Goal: Information Seeking & Learning: Learn about a topic

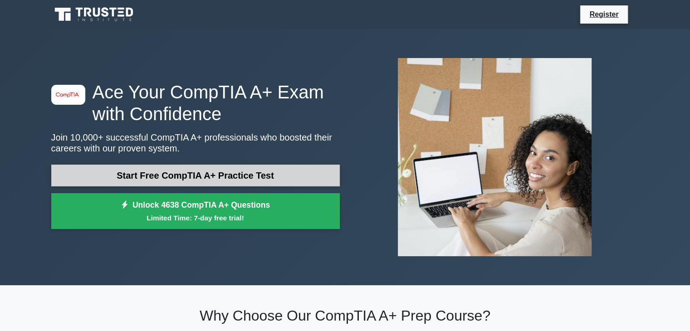
click at [220, 165] on link "Start Free CompTIA A+ Practice Test" at bounding box center [195, 176] width 288 height 22
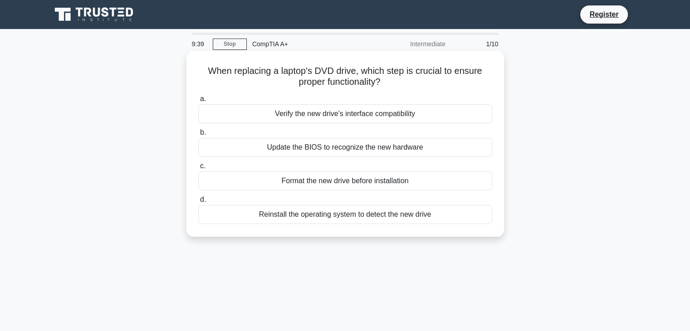
drag, startPoint x: 332, startPoint y: 116, endPoint x: 310, endPoint y: 115, distance: 21.4
click at [310, 115] on div "Verify the new drive's interface compatibility" at bounding box center [345, 113] width 294 height 19
click at [198, 102] on input "a. Verify the new drive's interface compatibility" at bounding box center [198, 99] width 0 height 6
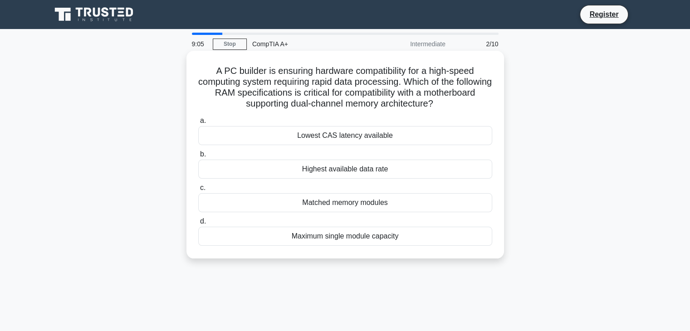
drag, startPoint x: 334, startPoint y: 133, endPoint x: 328, endPoint y: 134, distance: 6.0
click at [328, 134] on div "Lowest CAS latency available" at bounding box center [345, 135] width 294 height 19
click at [198, 124] on input "a. Lowest CAS latency available" at bounding box center [198, 121] width 0 height 6
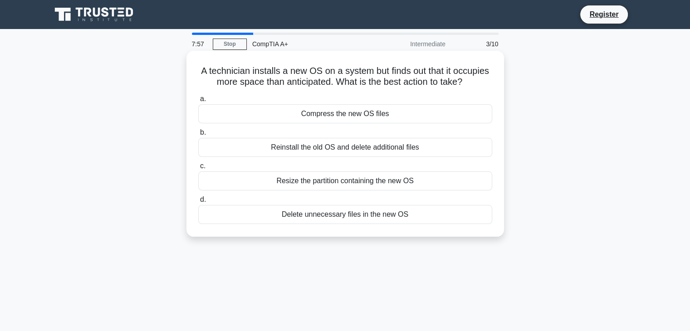
click at [327, 182] on div "Resize the partition containing the new OS" at bounding box center [345, 180] width 294 height 19
click at [198, 169] on input "c. Resize the partition containing the new OS" at bounding box center [198, 166] width 0 height 6
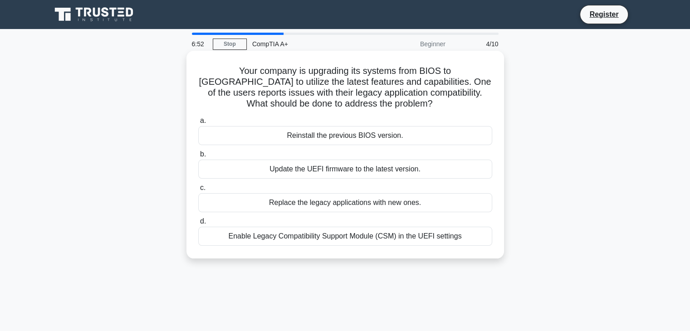
drag, startPoint x: 327, startPoint y: 206, endPoint x: 301, endPoint y: 205, distance: 25.4
click at [301, 205] on div "Replace the legacy applications with new ones." at bounding box center [345, 202] width 294 height 19
click at [198, 191] on input "c. Replace the legacy applications with new ones." at bounding box center [198, 188] width 0 height 6
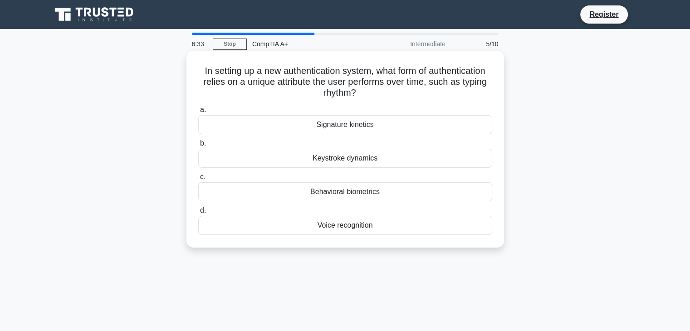
click at [297, 162] on div "Keystroke dynamics" at bounding box center [345, 158] width 294 height 19
click at [198, 147] on input "b. Keystroke dynamics" at bounding box center [198, 144] width 0 height 6
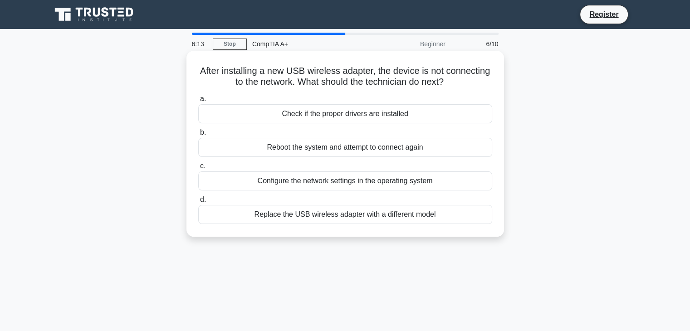
click at [298, 150] on div "Reboot the system and attempt to connect again" at bounding box center [345, 147] width 294 height 19
click at [198, 136] on input "b. Reboot the system and attempt to connect again" at bounding box center [198, 133] width 0 height 6
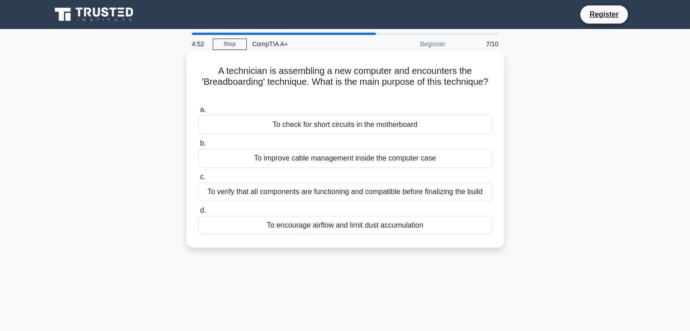
click at [335, 195] on div "To verify that all components are functioning and compatible before finalizing …" at bounding box center [345, 191] width 294 height 19
click at [198, 180] on input "c. To verify that all components are functioning and compatible before finalizi…" at bounding box center [198, 177] width 0 height 6
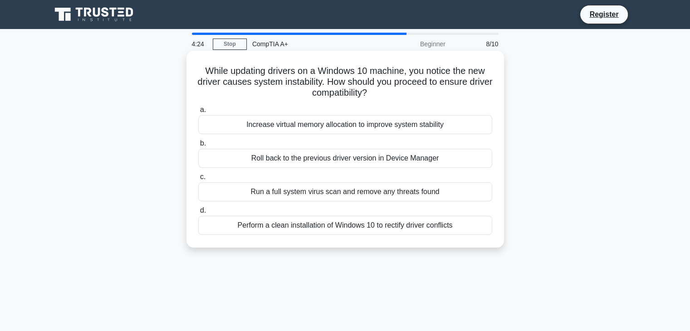
click at [326, 156] on div "Roll back to the previous driver version in Device Manager" at bounding box center [345, 158] width 294 height 19
click at [198, 147] on input "b. Roll back to the previous driver version in Device Manager" at bounding box center [198, 144] width 0 height 6
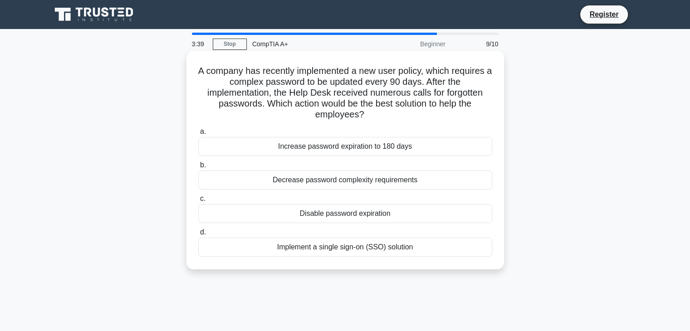
click at [343, 251] on div "Implement a single sign-on (SSO) solution" at bounding box center [345, 247] width 294 height 19
click at [198, 235] on input "d. Implement a single sign-on (SSO) solution" at bounding box center [198, 233] width 0 height 6
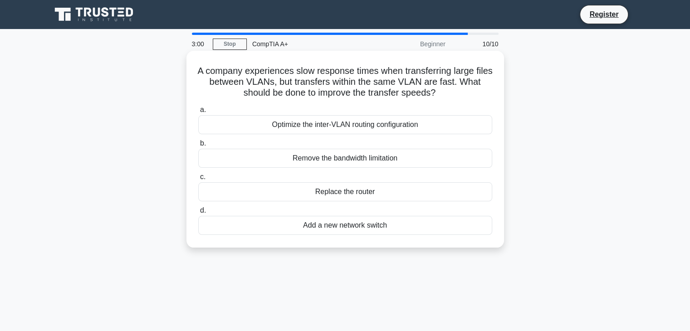
click at [305, 122] on div "Optimize the inter-VLAN routing configuration" at bounding box center [345, 124] width 294 height 19
click at [198, 113] on input "a. Optimize the inter-VLAN routing configuration" at bounding box center [198, 110] width 0 height 6
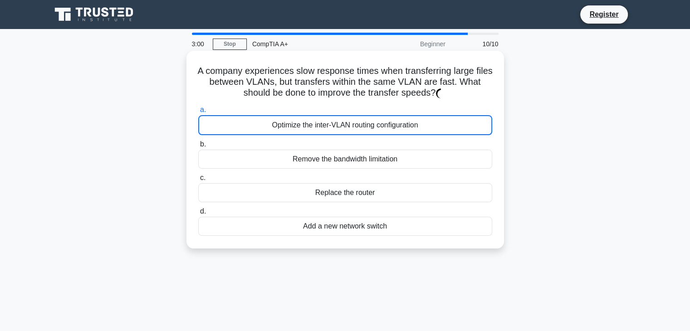
click at [305, 122] on div "Optimize the inter-VLAN routing configuration" at bounding box center [345, 125] width 294 height 20
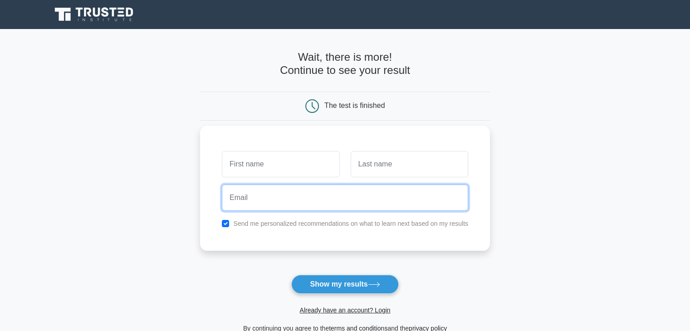
click at [272, 200] on input "email" at bounding box center [345, 198] width 246 height 26
type input "olawepoadeoti@gmail.com"
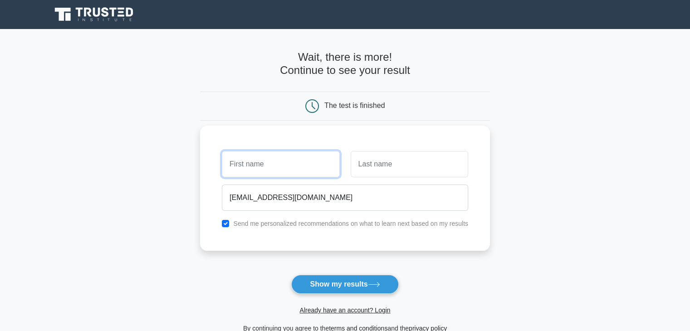
click at [259, 166] on input "text" at bounding box center [280, 164] width 117 height 26
type input "try"
click at [371, 167] on input "text" at bounding box center [409, 164] width 117 height 26
type input "d"
type input "this"
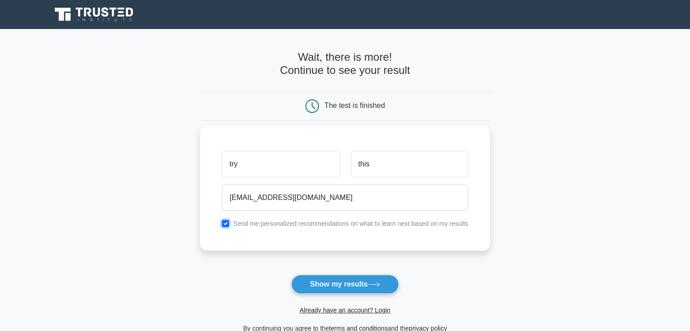
click at [224, 221] on input "checkbox" at bounding box center [225, 223] width 7 height 7
checkbox input "false"
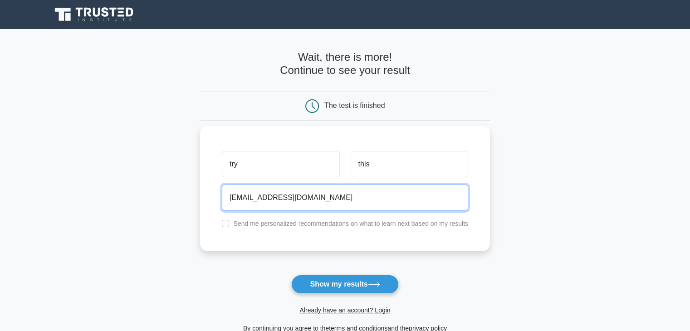
drag, startPoint x: 339, startPoint y: 200, endPoint x: 216, endPoint y: 207, distance: 123.6
click at [216, 207] on div "try this olawepoadeoti@gmail.com Send me personalized recommendations on what t…" at bounding box center [345, 188] width 290 height 125
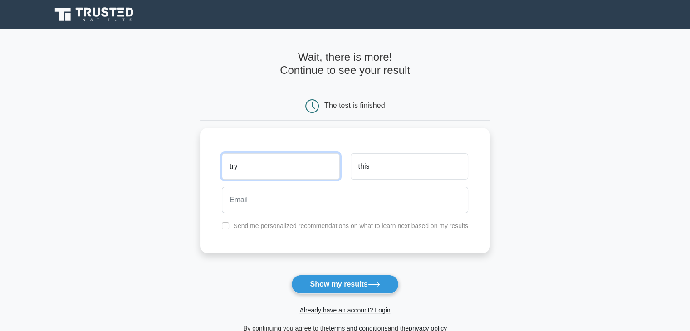
drag, startPoint x: 256, startPoint y: 166, endPoint x: 185, endPoint y: 176, distance: 72.4
click at [185, 176] on main "Wait, there is more! Continue to see your result The test is finished try this" at bounding box center [345, 192] width 690 height 327
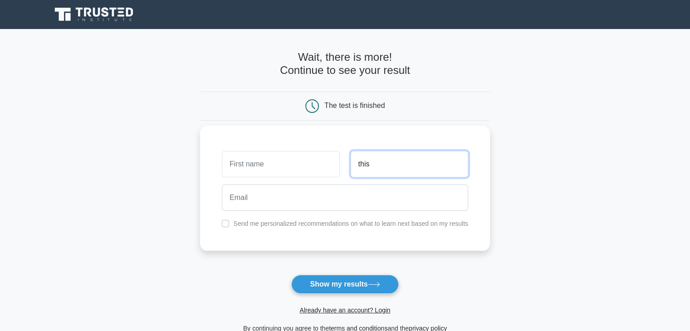
drag, startPoint x: 386, startPoint y: 163, endPoint x: 325, endPoint y: 175, distance: 62.3
click at [325, 175] on div "this" at bounding box center [344, 164] width 257 height 34
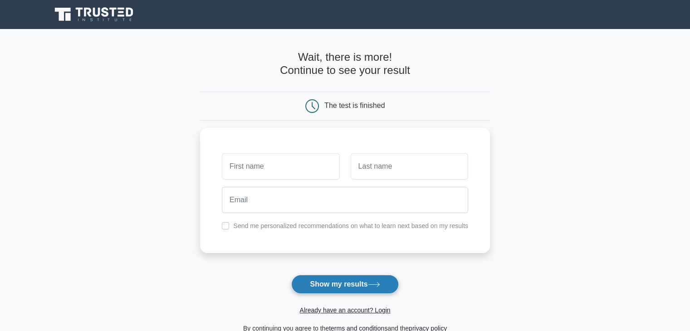
click at [343, 282] on button "Show my results" at bounding box center [344, 284] width 107 height 19
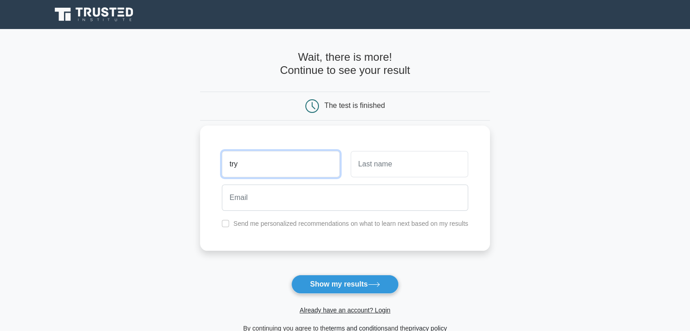
type input "try"
click at [403, 164] on input "text" at bounding box center [409, 164] width 117 height 26
type input "this"
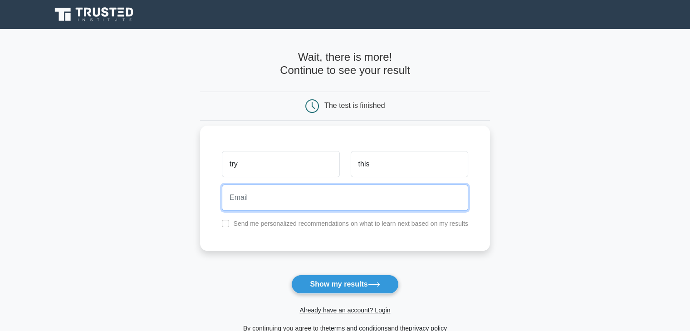
click at [322, 193] on input "email" at bounding box center [345, 198] width 246 height 26
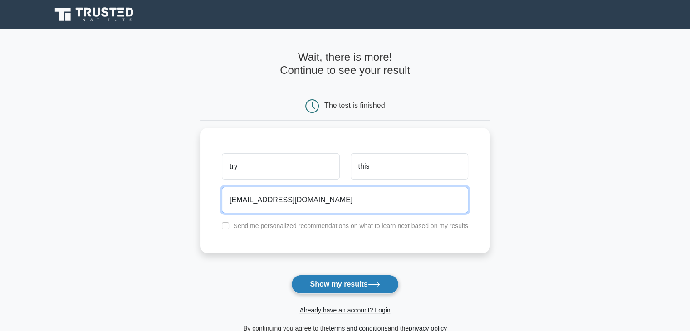
type input "9lamidi@checkmate.com"
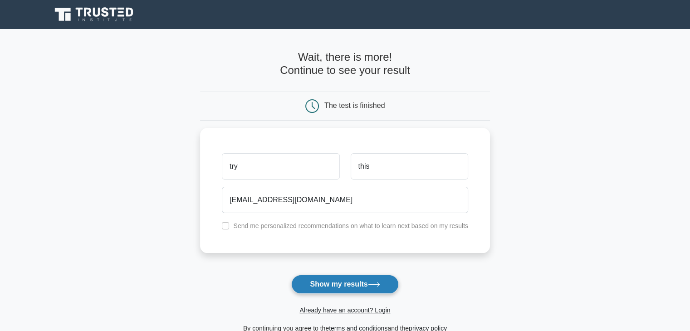
click at [343, 285] on button "Show my results" at bounding box center [344, 284] width 107 height 19
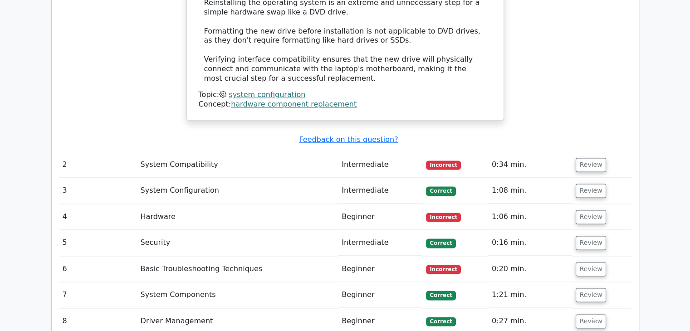
scroll to position [1157, 0]
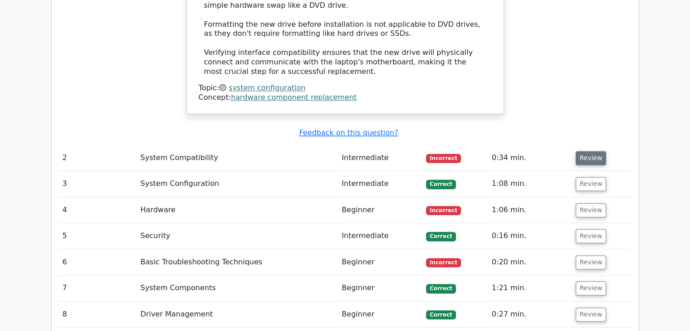
click at [593, 151] on button "Review" at bounding box center [591, 158] width 31 height 14
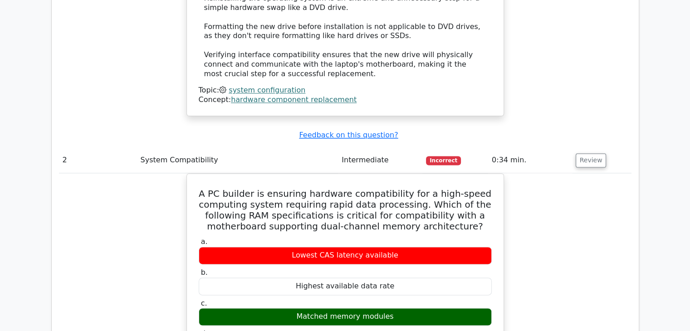
drag, startPoint x: 693, startPoint y: 194, endPoint x: 686, endPoint y: 232, distance: 38.7
click at [686, 232] on main "image/svg+xml Go Premium CompTIA A+ Preparation Package (2025) 4638 Superior-gr…" at bounding box center [345, 15] width 690 height 2286
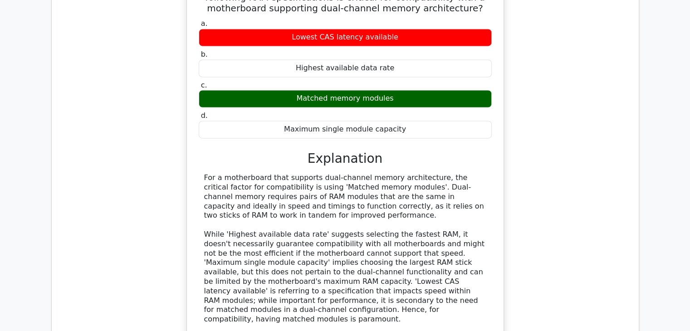
scroll to position [1381, 0]
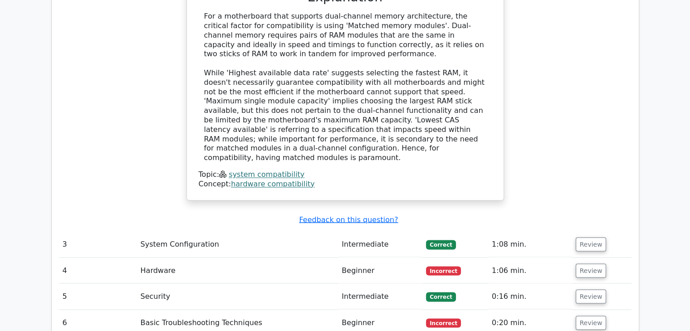
scroll to position [1539, 0]
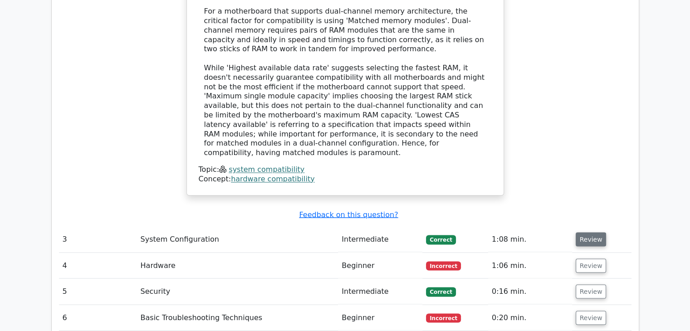
click at [593, 232] on button "Review" at bounding box center [591, 239] width 31 height 14
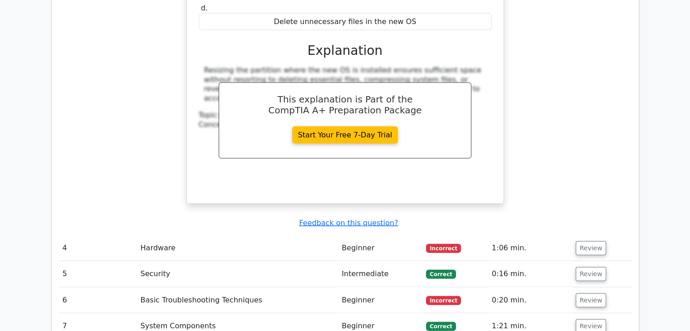
scroll to position [1926, 0]
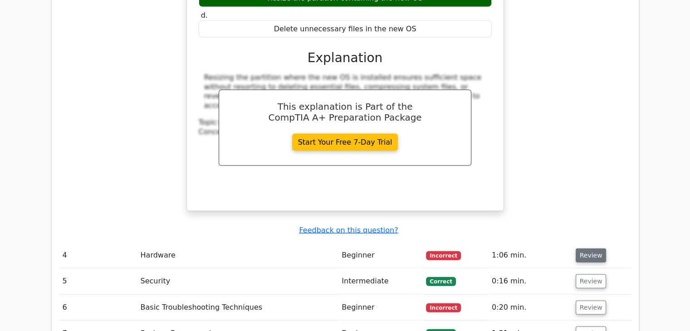
click at [591, 249] on button "Review" at bounding box center [591, 256] width 31 height 14
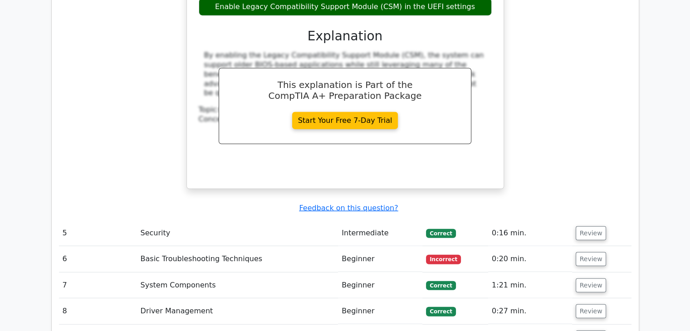
scroll to position [2389, 0]
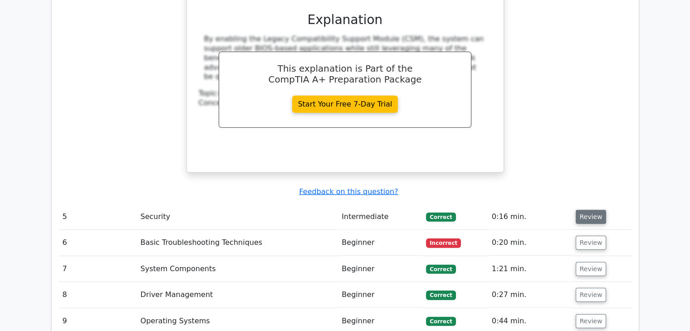
click at [588, 210] on button "Review" at bounding box center [591, 217] width 31 height 14
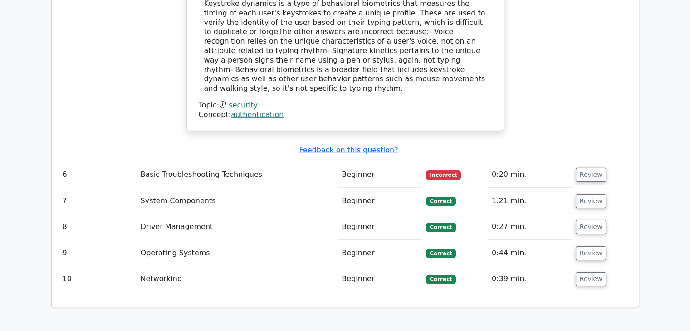
scroll to position [2853, 0]
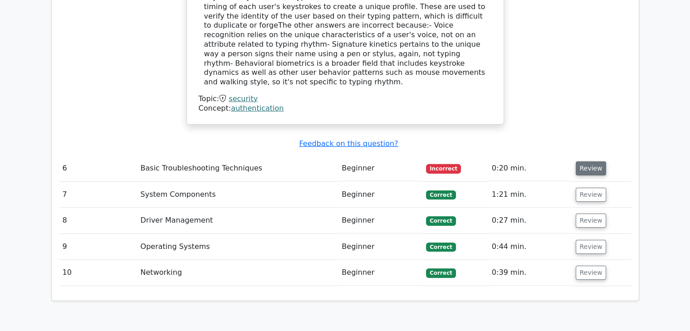
click at [586, 161] on button "Review" at bounding box center [591, 168] width 31 height 14
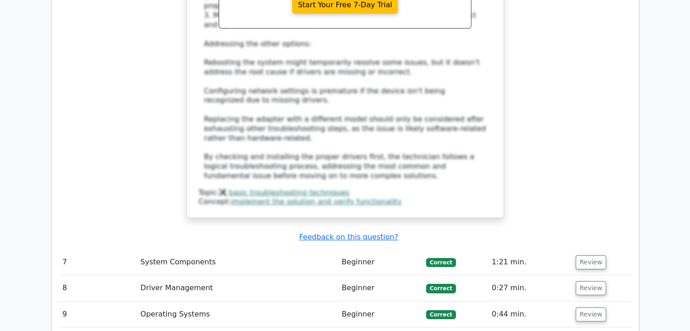
scroll to position [3302, 0]
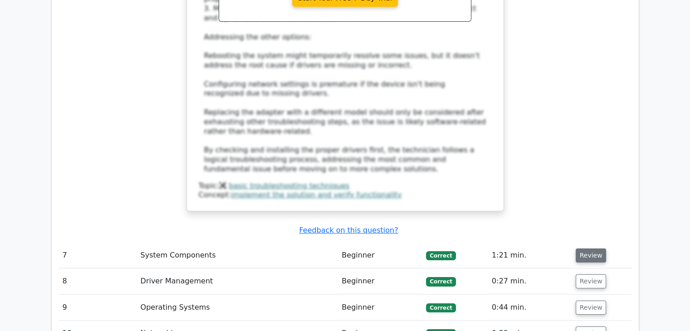
click at [591, 249] on button "Review" at bounding box center [591, 256] width 31 height 14
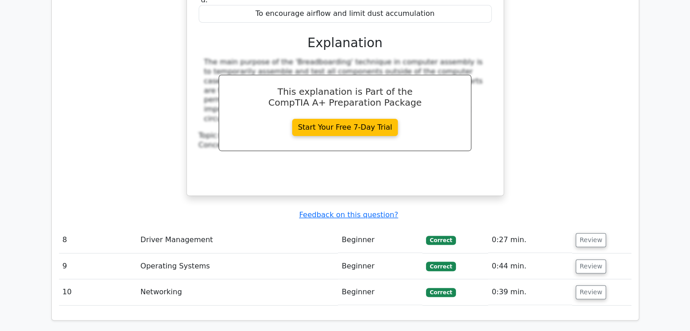
scroll to position [3748, 0]
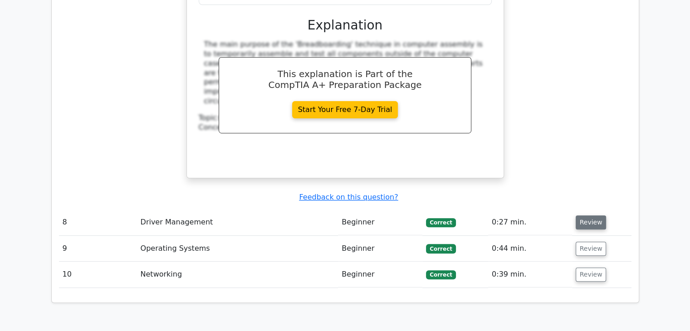
click at [592, 215] on button "Review" at bounding box center [591, 222] width 31 height 14
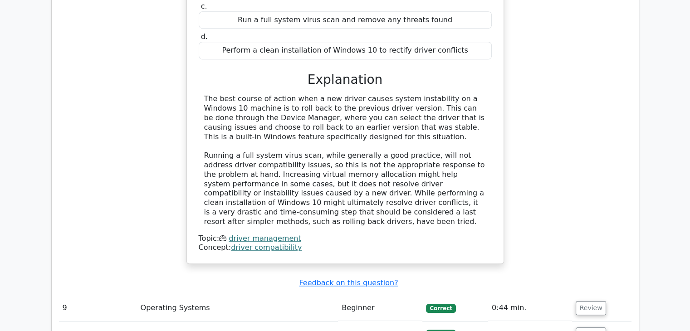
scroll to position [4170, 0]
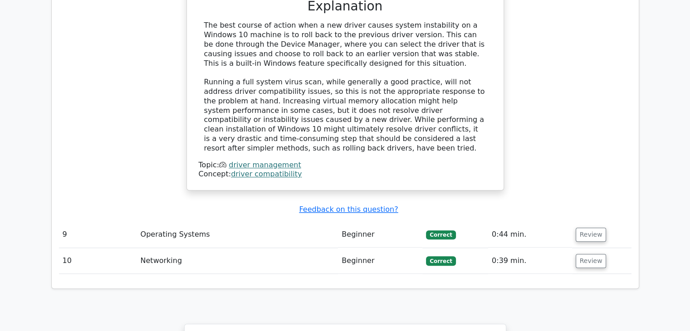
click at [435, 230] on span "Correct" at bounding box center [440, 234] width 29 height 9
click at [584, 228] on button "Review" at bounding box center [591, 235] width 31 height 14
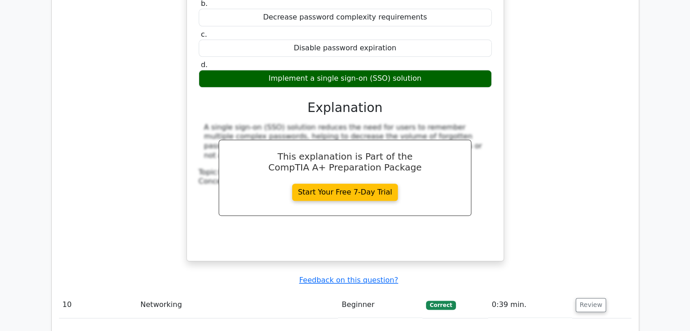
scroll to position [4449, 0]
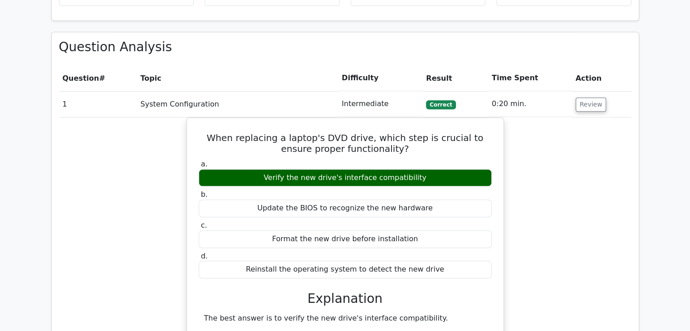
scroll to position [711, 0]
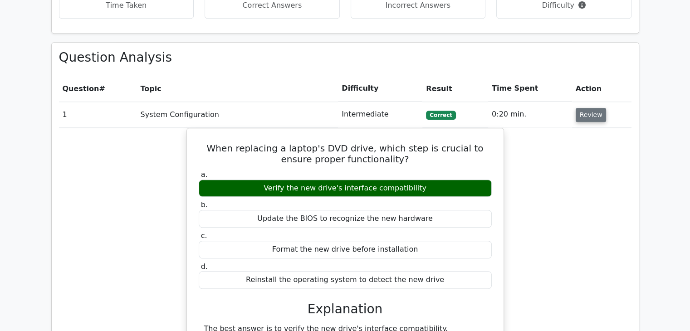
click at [588, 108] on button "Review" at bounding box center [591, 115] width 31 height 14
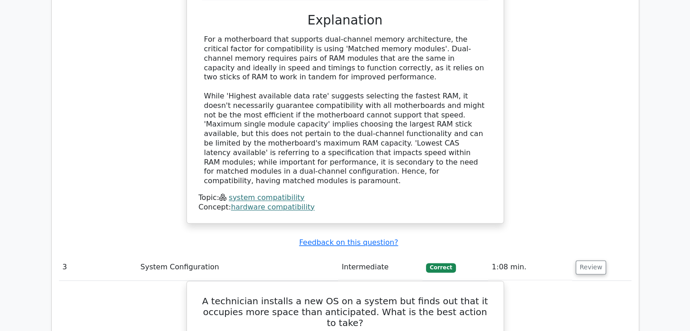
scroll to position [1097, 0]
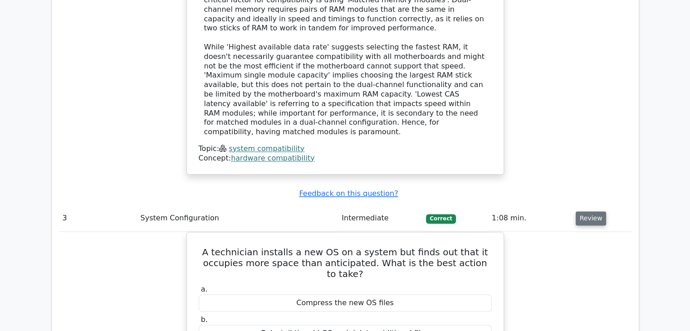
click at [591, 211] on button "Review" at bounding box center [591, 218] width 31 height 14
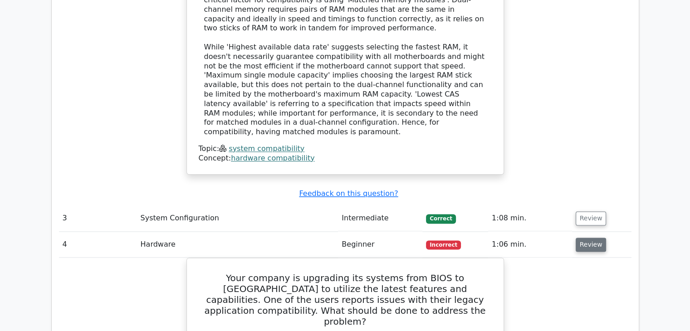
click at [586, 238] on button "Review" at bounding box center [591, 245] width 31 height 14
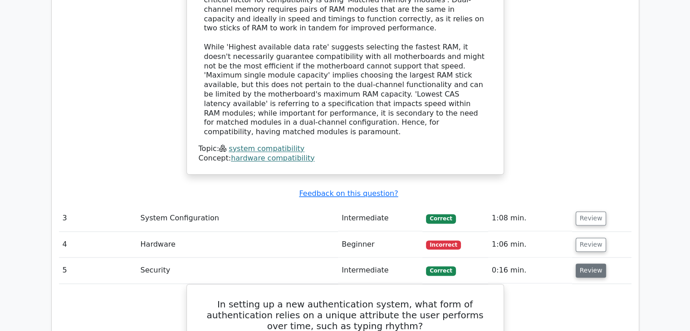
click at [584, 264] on button "Review" at bounding box center [591, 271] width 31 height 14
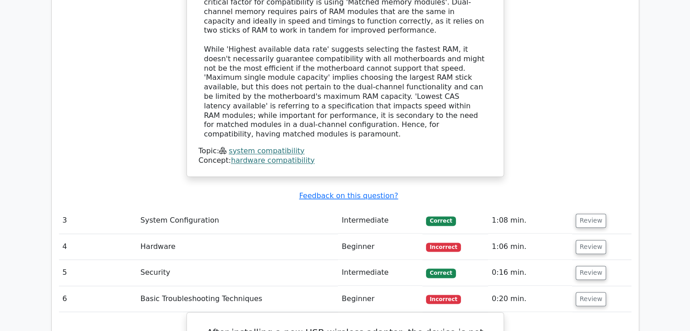
drag, startPoint x: 593, startPoint y: 250, endPoint x: 651, endPoint y: 220, distance: 66.1
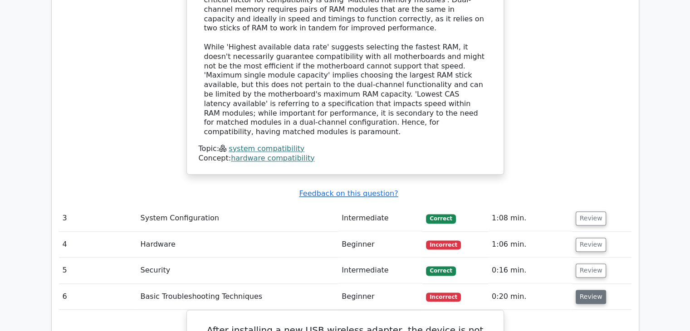
click at [595, 290] on button "Review" at bounding box center [591, 297] width 31 height 14
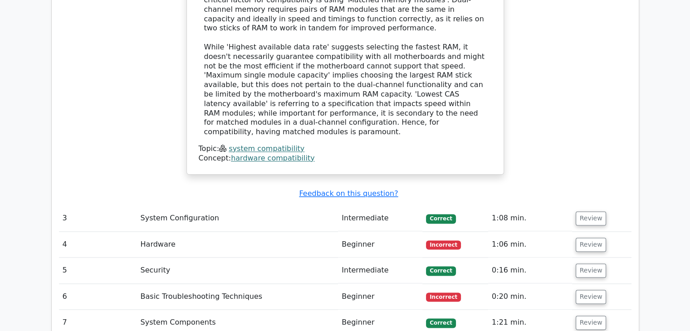
click at [595, 310] on td "Review" at bounding box center [601, 323] width 59 height 26
click at [591, 316] on button "Review" at bounding box center [591, 323] width 31 height 14
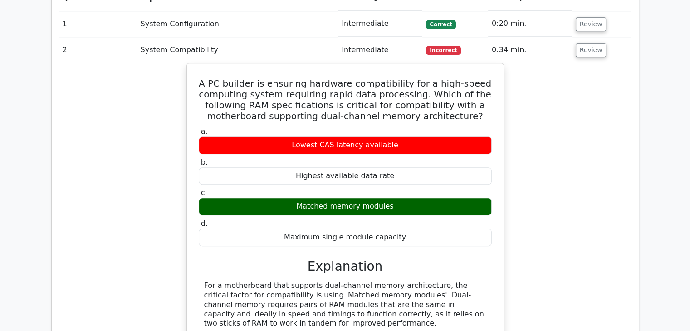
scroll to position [801, 0]
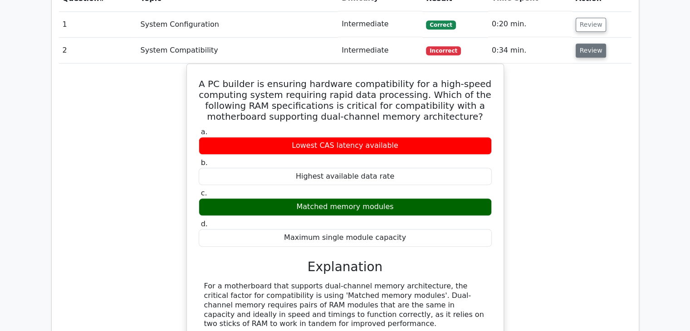
click at [591, 44] on button "Review" at bounding box center [591, 51] width 31 height 14
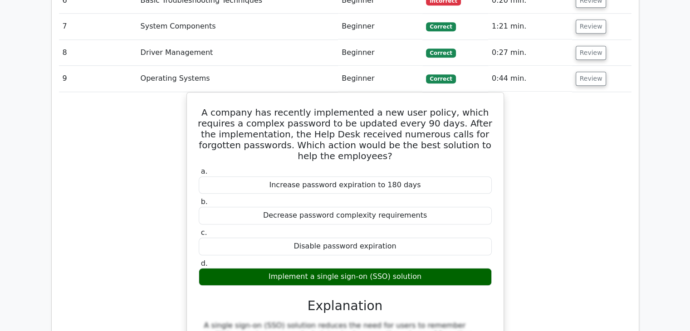
scroll to position [950, 0]
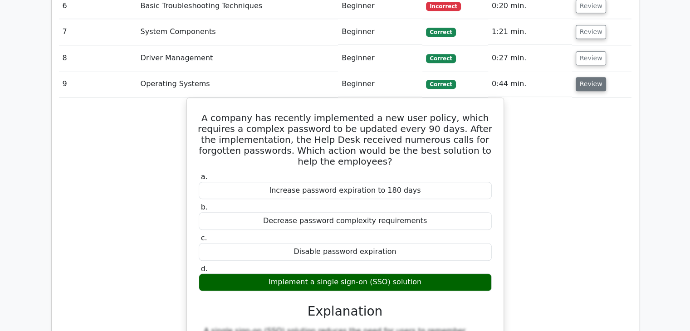
click at [586, 77] on button "Review" at bounding box center [591, 84] width 31 height 14
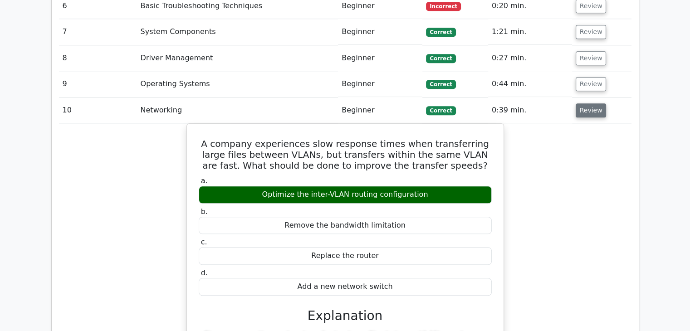
click at [584, 103] on button "Review" at bounding box center [591, 110] width 31 height 14
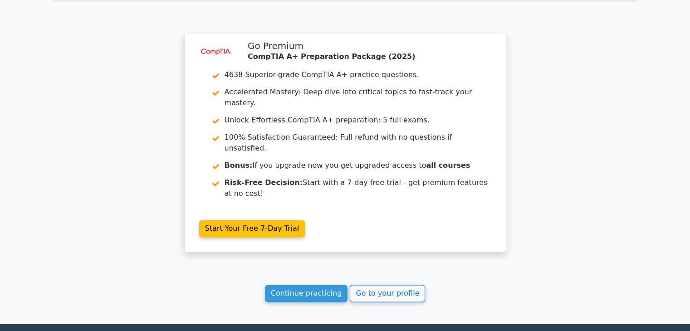
scroll to position [1062, 0]
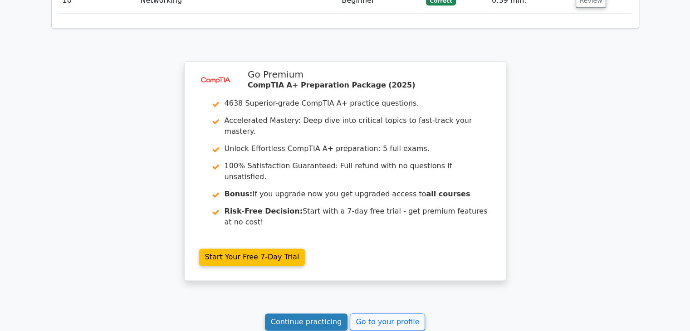
click at [312, 313] on link "Continue practicing" at bounding box center [306, 321] width 83 height 17
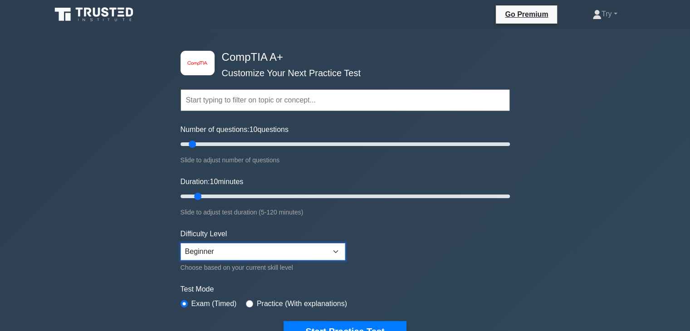
click at [337, 251] on select "Beginner Intermediate Expert" at bounding box center [263, 251] width 165 height 17
select select "expert"
click at [181, 243] on select "Beginner Intermediate Expert" at bounding box center [263, 251] width 165 height 17
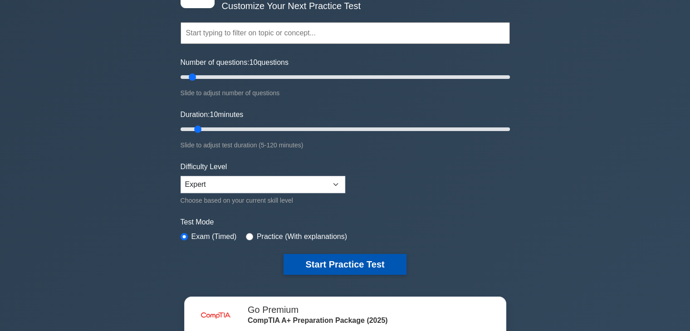
click at [336, 269] on button "Start Practice Test" at bounding box center [344, 264] width 122 height 21
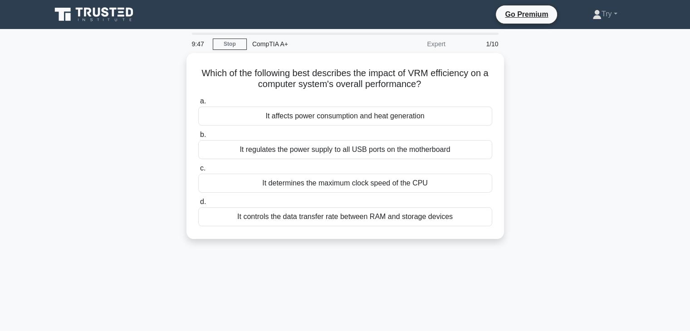
click at [410, 246] on div "Which of the following best describes the impact of VRM efficiency on a compute…" at bounding box center [345, 151] width 599 height 197
click at [601, 175] on div "Which of the following best describes the impact of VRM efficiency on a compute…" at bounding box center [345, 151] width 599 height 197
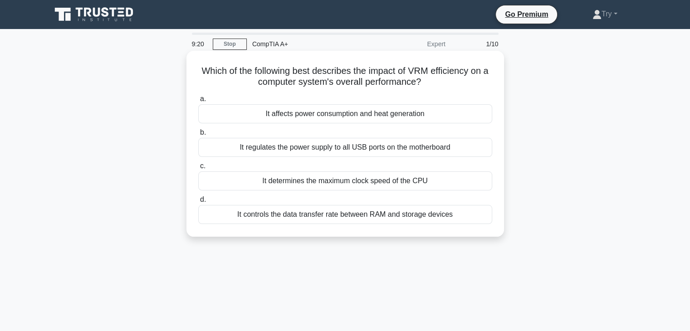
drag, startPoint x: 374, startPoint y: 71, endPoint x: 428, endPoint y: 82, distance: 55.4
click at [428, 82] on h5 "Which of the following best describes the impact of VRM efficiency on a compute…" at bounding box center [345, 76] width 296 height 23
copy h5 "impact of VRM efficiency on a computer system's overall performance?"
click at [312, 152] on div "It regulates the power supply to all USB ports on the motherboard" at bounding box center [345, 147] width 294 height 19
click at [198, 136] on input "b. It regulates the power supply to all USB ports on the motherboard" at bounding box center [198, 133] width 0 height 6
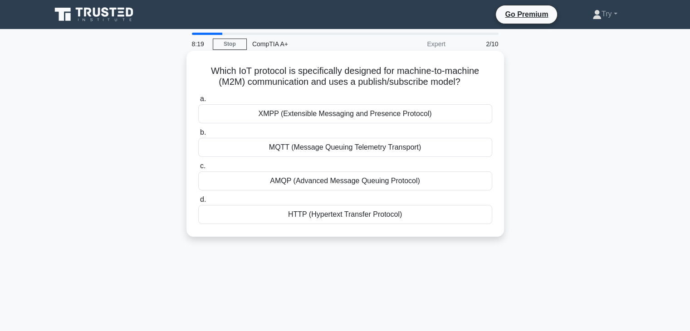
drag, startPoint x: 205, startPoint y: 68, endPoint x: 470, endPoint y: 84, distance: 265.4
click at [470, 84] on h5 "Which IoT protocol is specifically designed for machine-to-machine (M2M) commun…" at bounding box center [345, 76] width 296 height 23
copy h5 "Which IoT protocol is specifically designed for machine-to-machine (M2M) commun…"
click at [285, 151] on div "MQTT (Message Queuing Telemetry Transport)" at bounding box center [345, 147] width 294 height 19
click at [198, 136] on input "b. MQTT (Message Queuing Telemetry Transport)" at bounding box center [198, 133] width 0 height 6
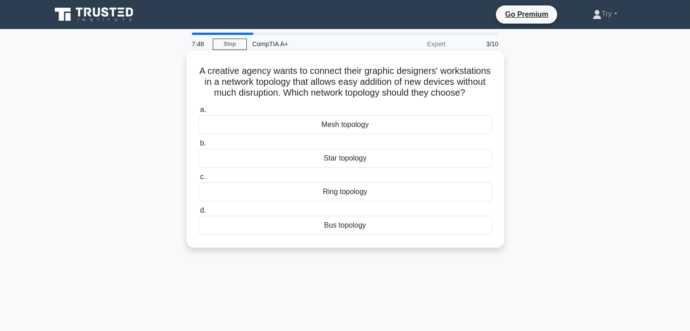
drag, startPoint x: 224, startPoint y: 70, endPoint x: 370, endPoint y: 100, distance: 149.1
click at [370, 99] on h5 "A creative agency wants to connect their graphic designers' workstations in a n…" at bounding box center [345, 82] width 296 height 34
copy h5 "A creative agency wants to connect their graphic designers' workstations in a n…"
click at [288, 168] on div "Star topology" at bounding box center [345, 158] width 294 height 19
click at [198, 147] on input "b. Star topology" at bounding box center [198, 144] width 0 height 6
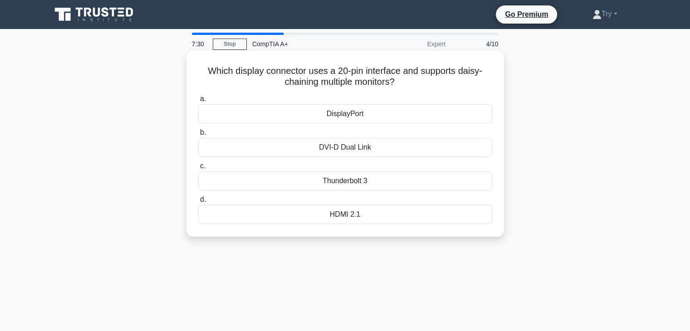
drag, startPoint x: 205, startPoint y: 71, endPoint x: 401, endPoint y: 83, distance: 196.3
click at [401, 83] on h5 "Which display connector uses a 20-pin interface and supports daisy-chaining mul…" at bounding box center [345, 76] width 296 height 23
copy h5 "Which display connector uses a 20-pin interface and supports daisy-chaining mul…"
click at [310, 117] on div "DisplayPort" at bounding box center [345, 113] width 294 height 19
click at [198, 102] on input "a. DisplayPort" at bounding box center [198, 99] width 0 height 6
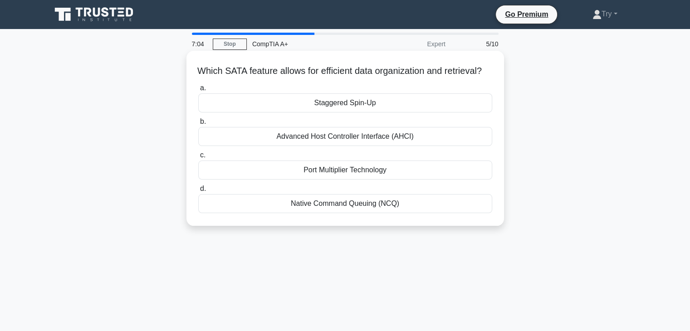
drag, startPoint x: 200, startPoint y: 73, endPoint x: 416, endPoint y: 89, distance: 217.5
click at [416, 89] on div "Which SATA feature allows for efficient data organization and retrieval? .spinn…" at bounding box center [345, 138] width 310 height 168
copy h5 "Which SATA feature allows for efficient data organization and retrieval?"
click at [332, 143] on div "Advanced Host Controller Interface (AHCI)" at bounding box center [345, 136] width 294 height 19
click at [198, 125] on input "b. Advanced Host Controller Interface (AHCI)" at bounding box center [198, 122] width 0 height 6
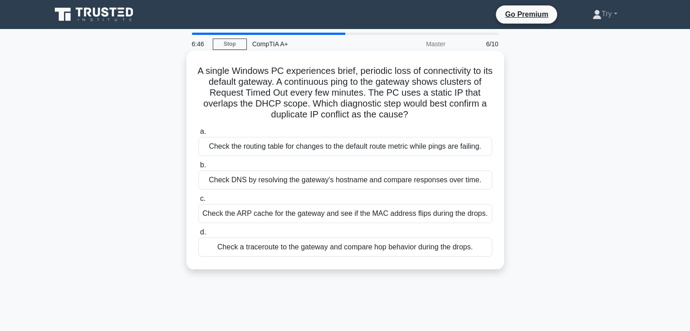
drag, startPoint x: 200, startPoint y: 70, endPoint x: 419, endPoint y: 113, distance: 223.6
click at [419, 113] on h5 "A single Windows PC experiences brief, periodic loss of connectivity to its def…" at bounding box center [345, 92] width 296 height 55
copy h5 "A single Windows PC experiences brief, periodic loss of connectivity to its def…"
click at [317, 213] on div "Check the ARP cache for the gateway and see if the MAC address flips during the…" at bounding box center [345, 213] width 294 height 19
click at [198, 202] on input "c. Check the ARP cache for the gateway and see if the MAC address flips during …" at bounding box center [198, 199] width 0 height 6
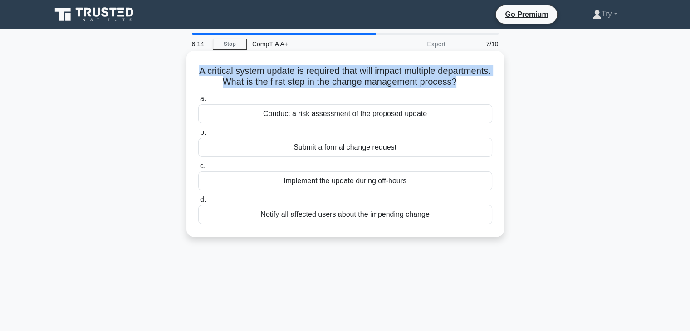
drag, startPoint x: 221, startPoint y: 70, endPoint x: 503, endPoint y: 84, distance: 281.6
click at [503, 84] on div "A critical system update is required that will impact multiple departments. Wha…" at bounding box center [344, 144] width 317 height 186
copy h5 "A critical system update is required that will impact multiple departments. Wha…"
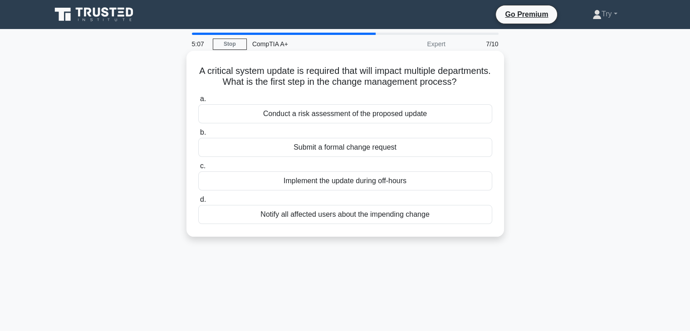
click at [368, 123] on div "Conduct a risk assessment of the proposed update" at bounding box center [345, 113] width 294 height 19
click at [198, 102] on input "a. Conduct a risk assessment of the proposed update" at bounding box center [198, 99] width 0 height 6
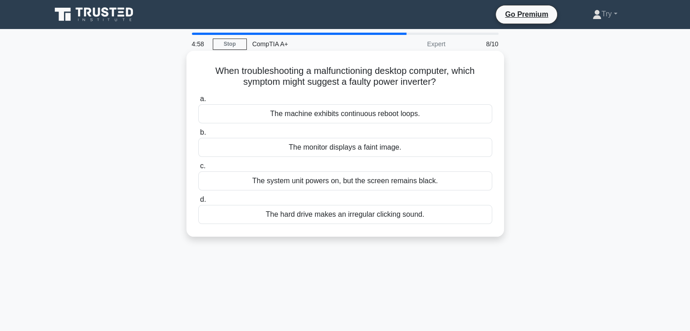
drag, startPoint x: 208, startPoint y: 69, endPoint x: 440, endPoint y: 83, distance: 232.6
click at [440, 83] on h5 "When troubleshooting a malfunctioning desktop computer, which symptom might sug…" at bounding box center [345, 76] width 296 height 23
copy h5 "When troubleshooting a malfunctioning desktop computer, which symptom might sug…"
click at [363, 184] on div "The system unit powers on, but the screen remains black." at bounding box center [345, 180] width 294 height 19
click at [198, 169] on input "c. The system unit powers on, but the screen remains black." at bounding box center [198, 166] width 0 height 6
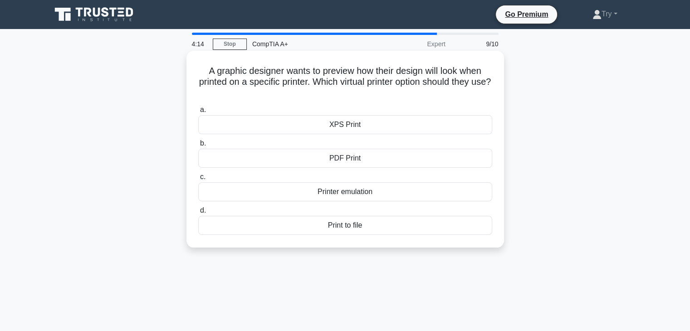
drag, startPoint x: 205, startPoint y: 71, endPoint x: 349, endPoint y: 93, distance: 146.0
click at [349, 93] on h5 "A graphic designer wants to preview how their design will look when printed on …" at bounding box center [345, 82] width 296 height 34
copy h5 "A graphic designer wants to preview how their design will look when printed on …"
click at [287, 120] on div "XPS Print" at bounding box center [345, 124] width 294 height 19
click at [198, 113] on input "a. XPS Print" at bounding box center [198, 110] width 0 height 6
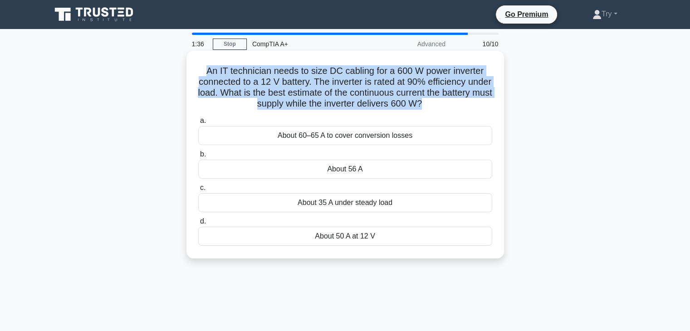
drag, startPoint x: 450, startPoint y: 107, endPoint x: 196, endPoint y: 62, distance: 258.3
click at [196, 62] on div "An IT technician needs to size DC cabling for a 600 W power inverter connected …" at bounding box center [345, 154] width 310 height 200
copy h5 "An IT technician needs to size DC cabling for a 600 W power inverter connected …"
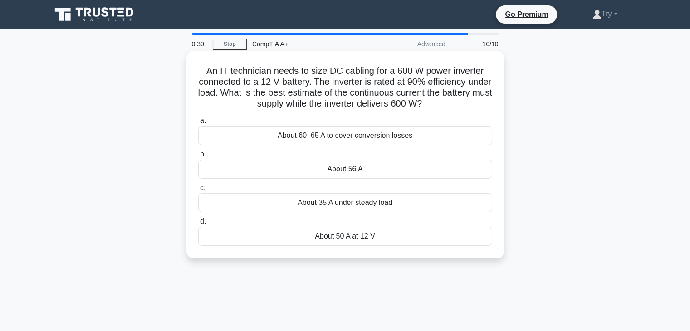
click at [355, 166] on div "About 56 A" at bounding box center [345, 169] width 294 height 19
click at [198, 157] on input "b. About 56 A" at bounding box center [198, 154] width 0 height 6
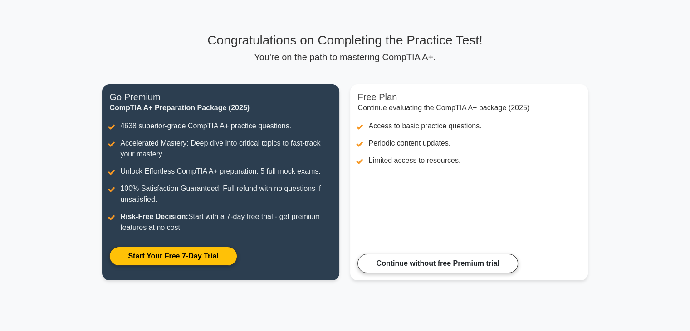
scroll to position [44, 0]
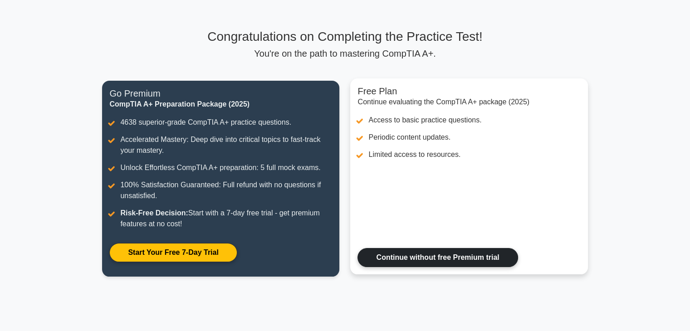
click at [475, 256] on link "Continue without free Premium trial" at bounding box center [437, 257] width 160 height 19
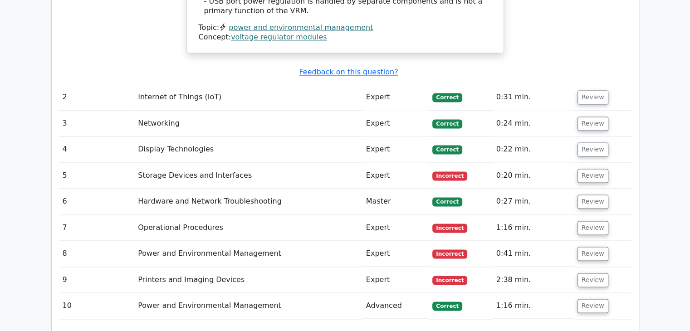
scroll to position [1269, 0]
click at [591, 273] on button "Review" at bounding box center [592, 280] width 31 height 14
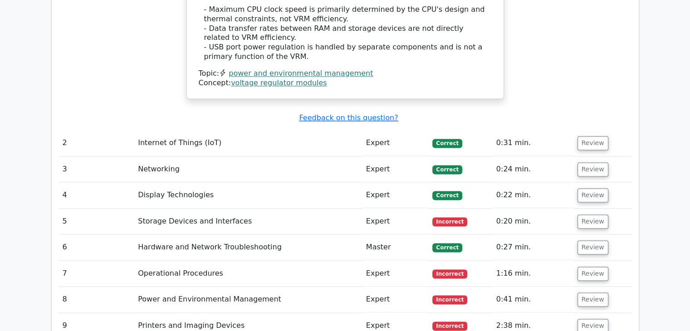
scroll to position [1241, 0]
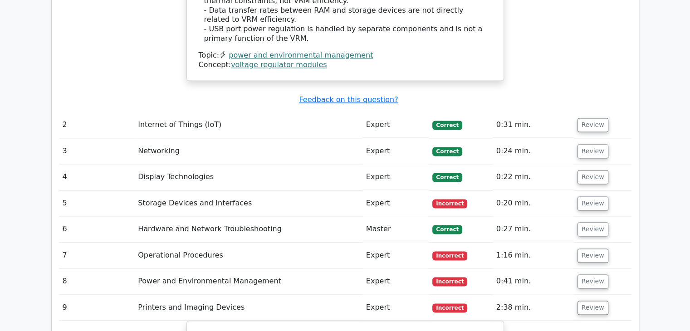
click at [585, 295] on td "Review" at bounding box center [603, 308] width 58 height 26
click at [586, 301] on button "Review" at bounding box center [592, 308] width 31 height 14
click at [584, 274] on button "Review" at bounding box center [592, 281] width 31 height 14
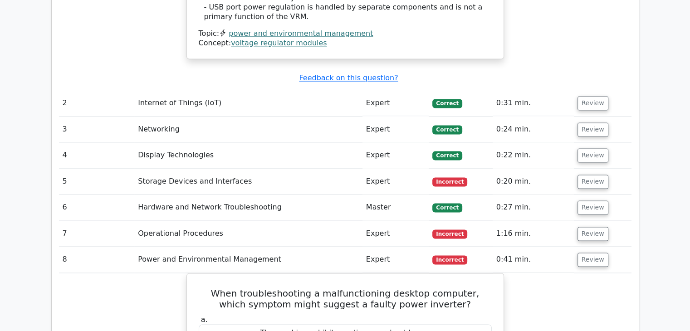
scroll to position [1268, 0]
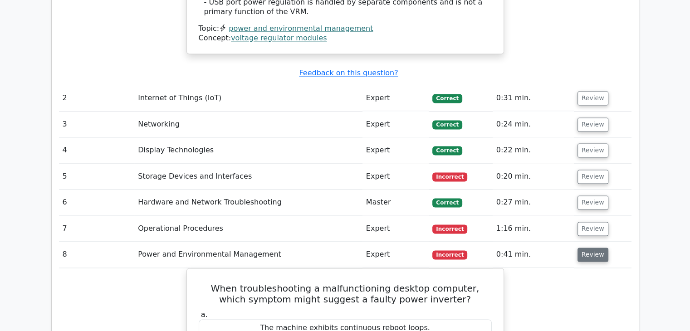
click at [581, 248] on button "Review" at bounding box center [592, 255] width 31 height 14
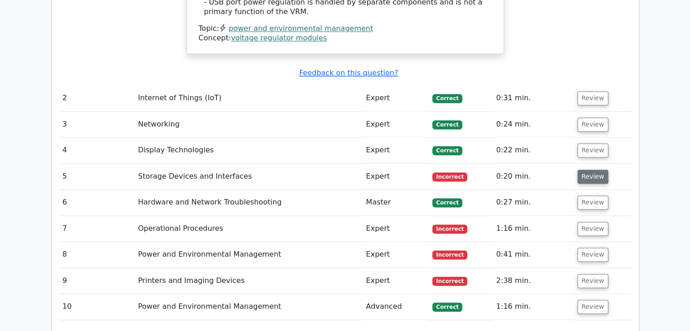
click at [584, 170] on button "Review" at bounding box center [592, 177] width 31 height 14
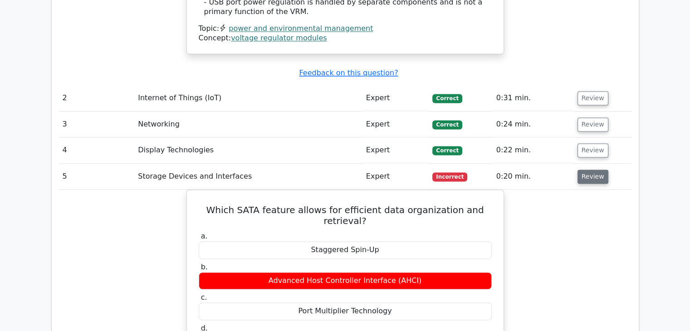
drag, startPoint x: 584, startPoint y: 123, endPoint x: 599, endPoint y: 121, distance: 14.6
click at [599, 170] on button "Review" at bounding box center [592, 177] width 31 height 14
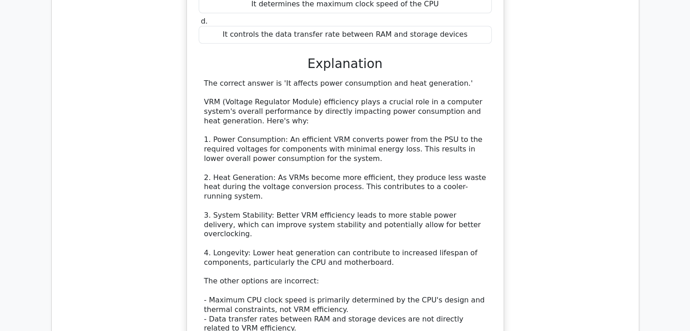
scroll to position [1245, 0]
